Goal: Task Accomplishment & Management: Manage account settings

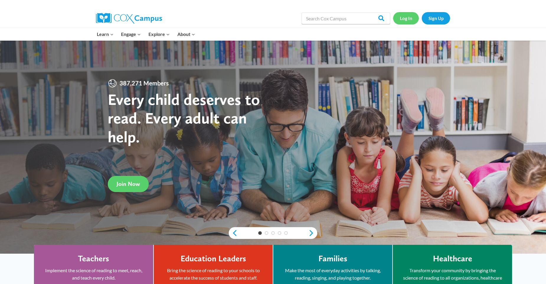
click at [401, 21] on link "Log In" at bounding box center [406, 18] width 26 height 12
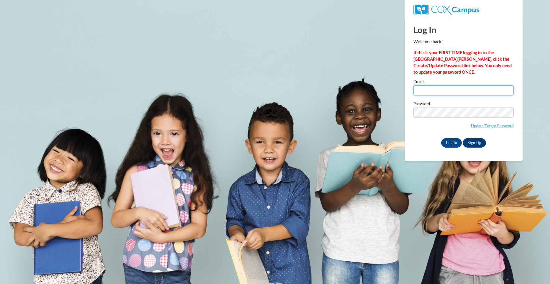
click at [442, 91] on input "Email" at bounding box center [464, 91] width 100 height 10
type input "[EMAIL_ADDRESS][DOMAIN_NAME]"
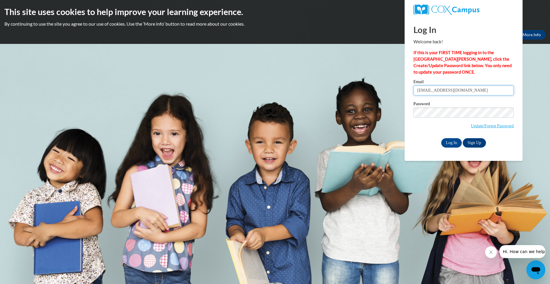
click at [474, 89] on input "[EMAIL_ADDRESS][DOMAIN_NAME]" at bounding box center [464, 91] width 100 height 10
click at [416, 117] on span "Update/Forgot Password" at bounding box center [464, 120] width 100 height 24
click at [421, 146] on div "Log In Sign Up" at bounding box center [464, 142] width 100 height 9
click at [449, 144] on input "Log In" at bounding box center [451, 142] width 21 height 9
